Goal: Information Seeking & Learning: Learn about a topic

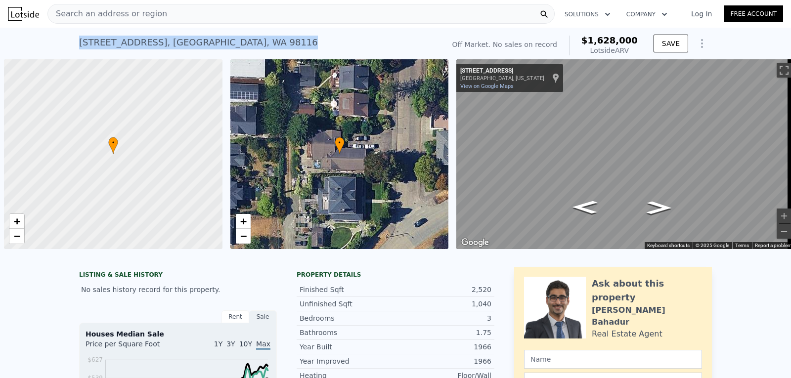
scroll to position [0, 4]
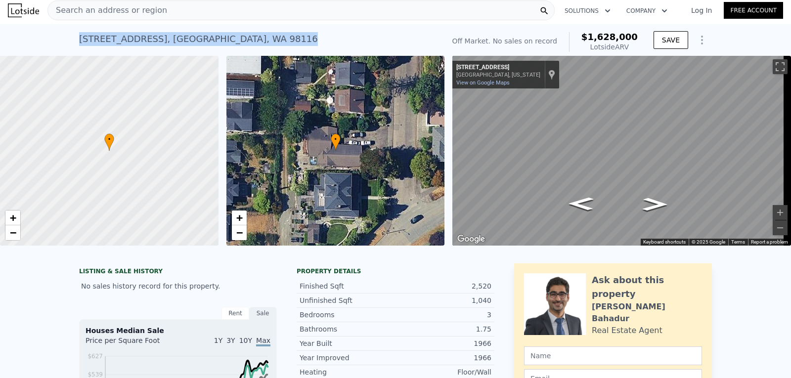
drag, startPoint x: 224, startPoint y: 40, endPoint x: 43, endPoint y: 40, distance: 180.9
click at [43, 40] on div "[STREET_ADDRESS] No sales on record (~ARV $1.628m ) Off Market. No sales on rec…" at bounding box center [395, 40] width 791 height 32
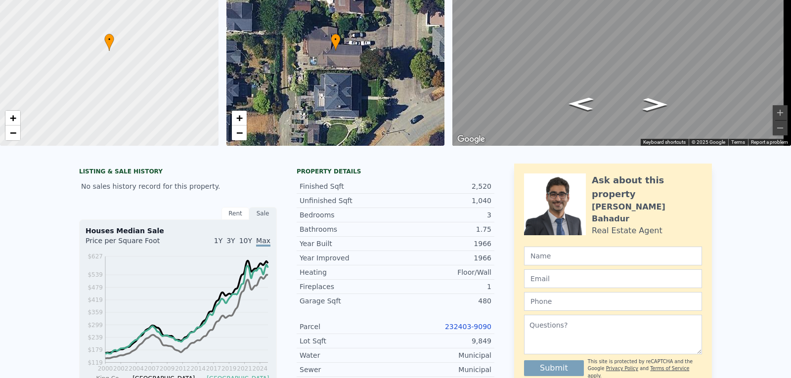
scroll to position [3, 0]
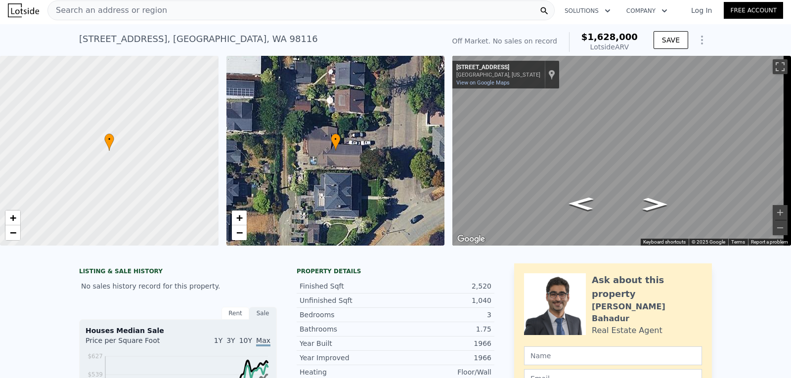
click at [169, 12] on div "Search an address or region" at bounding box center [300, 10] width 507 height 20
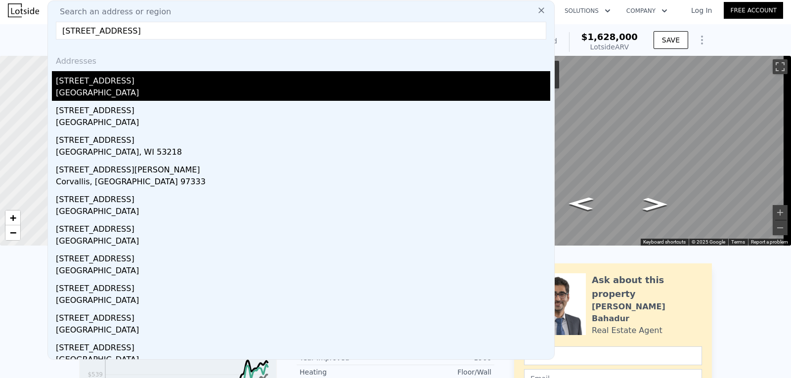
type input "[STREET_ADDRESS]"
click at [91, 92] on div "[GEOGRAPHIC_DATA]" at bounding box center [303, 94] width 494 height 14
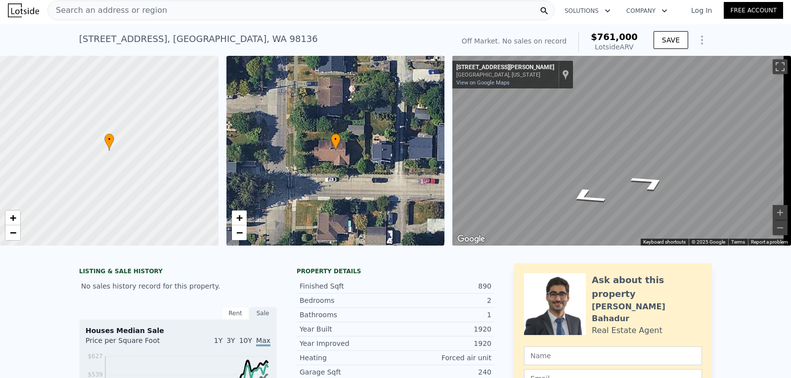
click at [437, 144] on div "• + − • + − ← Move left → Move right ↑ Move up ↓ Move down + Zoom in - Zoom out…" at bounding box center [395, 151] width 791 height 190
click at [617, 183] on icon "Go East, SW Brandon St" at bounding box center [621, 188] width 63 height 16
click at [438, 153] on div "• + − • + − ← Move left → Move right ↑ Move up ↓ Move down + Zoom in - Zoom out…" at bounding box center [395, 151] width 791 height 190
click at [614, 160] on icon "Go East, SW Canada Dr" at bounding box center [627, 156] width 69 height 24
